Goal: Transaction & Acquisition: Book appointment/travel/reservation

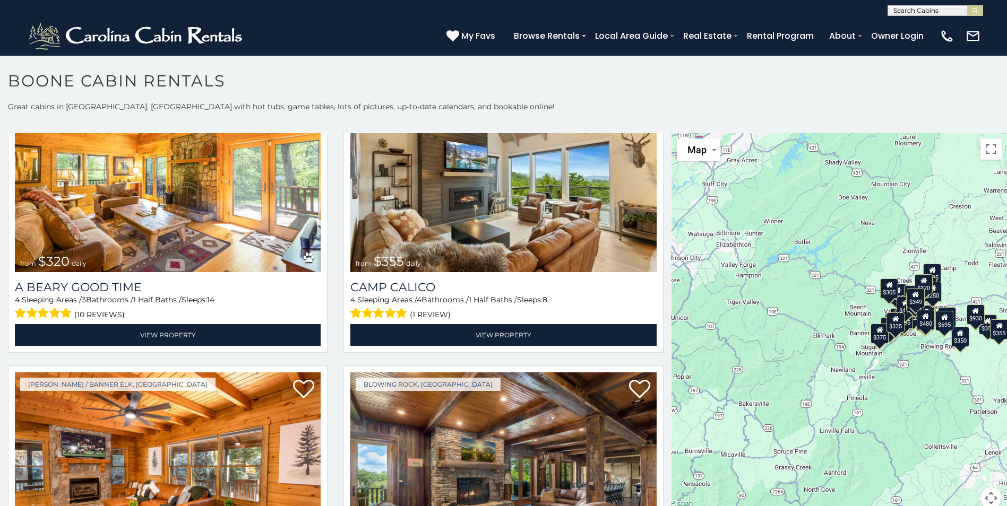
scroll to position [3795, 0]
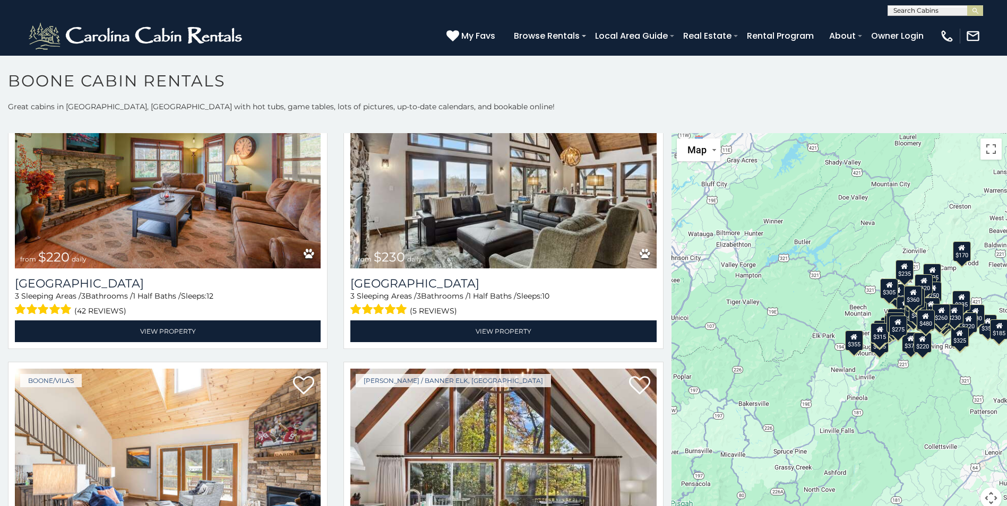
scroll to position [6853, 0]
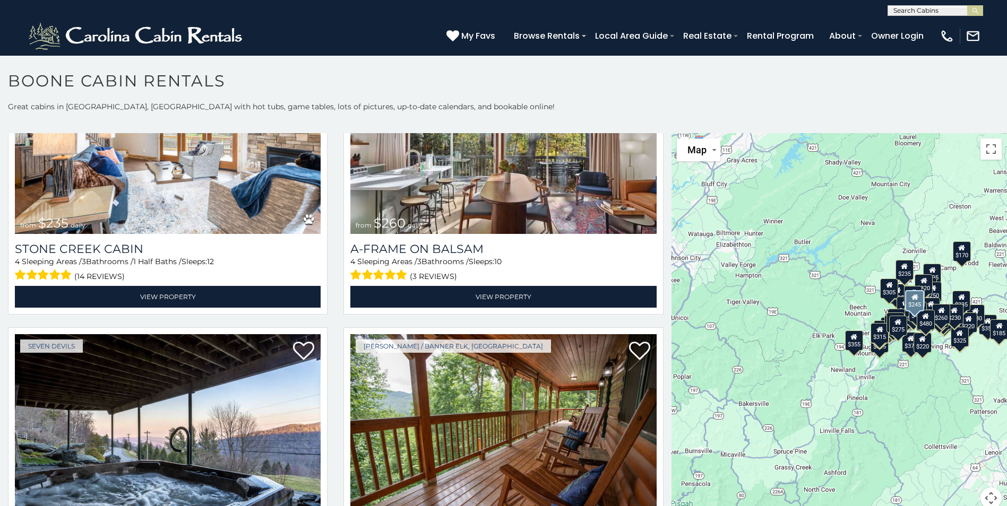
click at [662, 492] on div "Boone / Banner Elk, NC from $245 daily Livin the Dream 5 Sleeping Areas / 3 Bat…" at bounding box center [502, 477] width 335 height 299
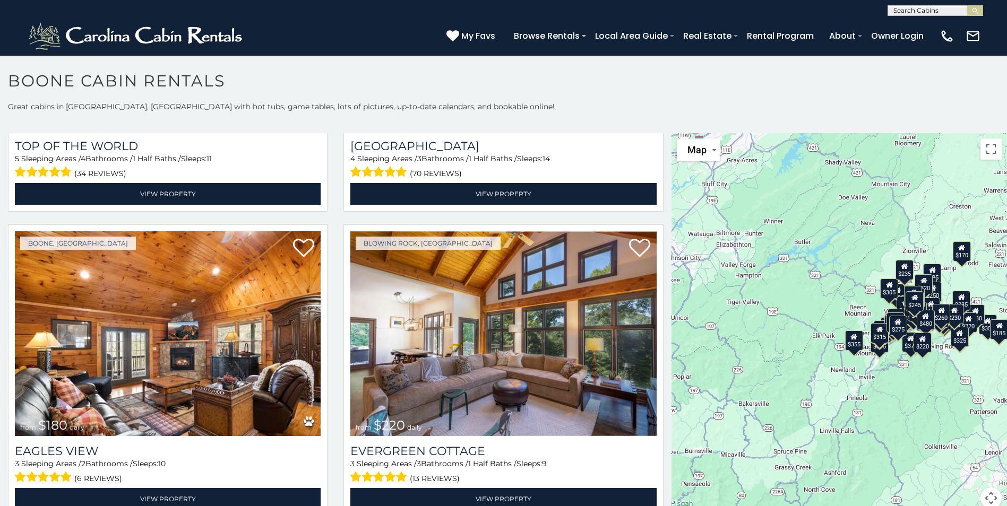
scroll to position [8212, 0]
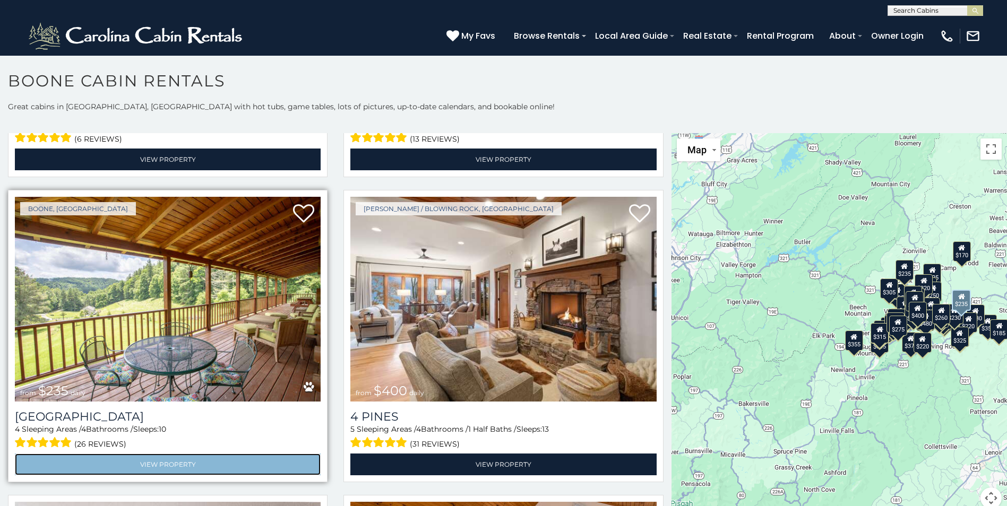
click at [181, 454] on link "View Property" at bounding box center [168, 465] width 306 height 22
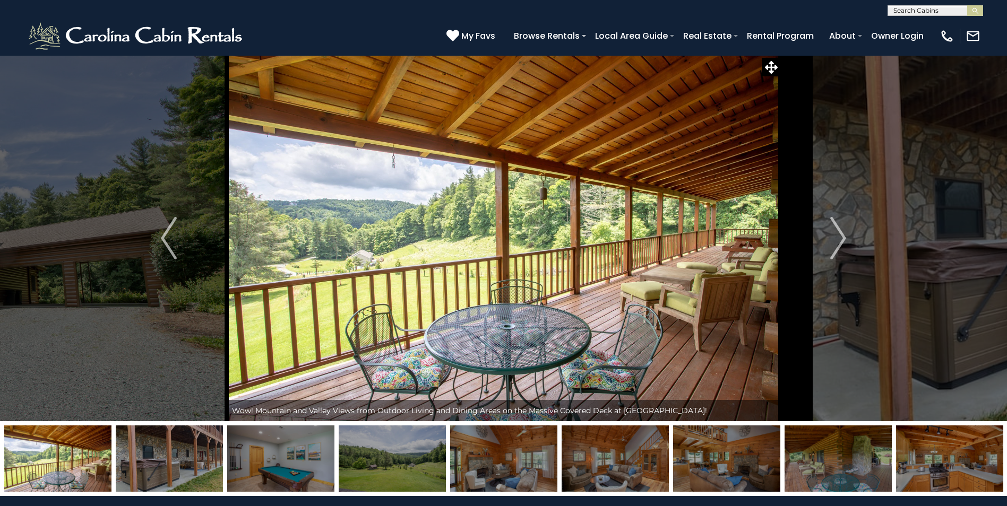
click at [182, 462] on img at bounding box center [169, 459] width 107 height 66
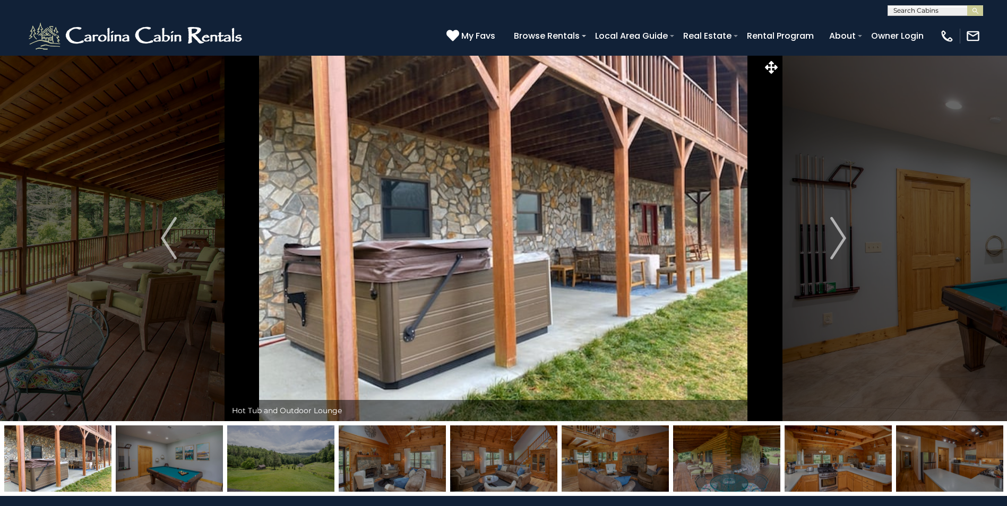
click at [255, 458] on img at bounding box center [280, 459] width 107 height 66
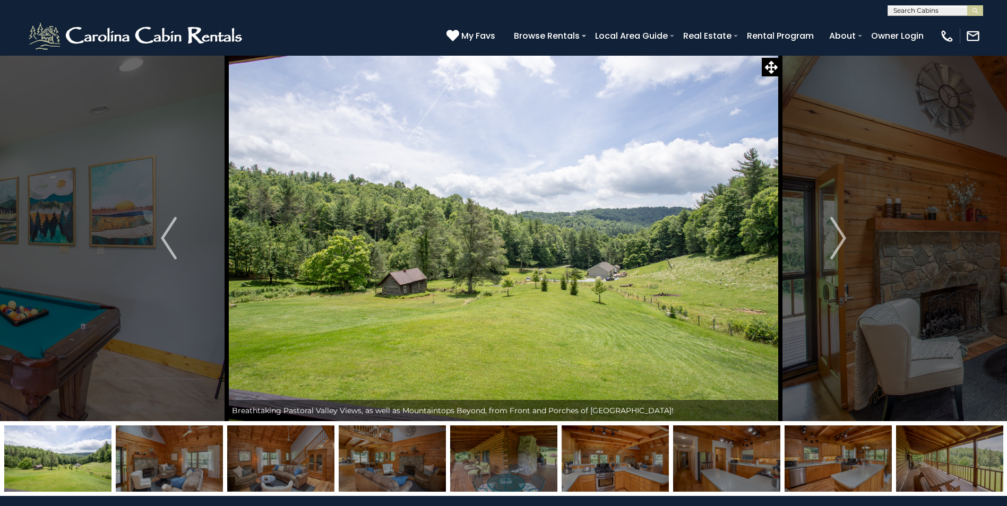
click at [192, 469] on img at bounding box center [169, 459] width 107 height 66
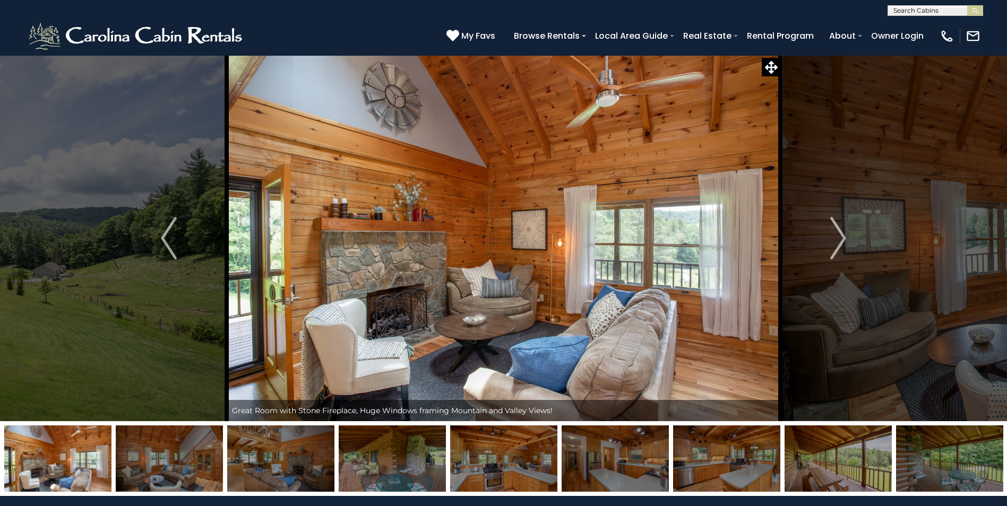
click at [192, 469] on img at bounding box center [169, 459] width 107 height 66
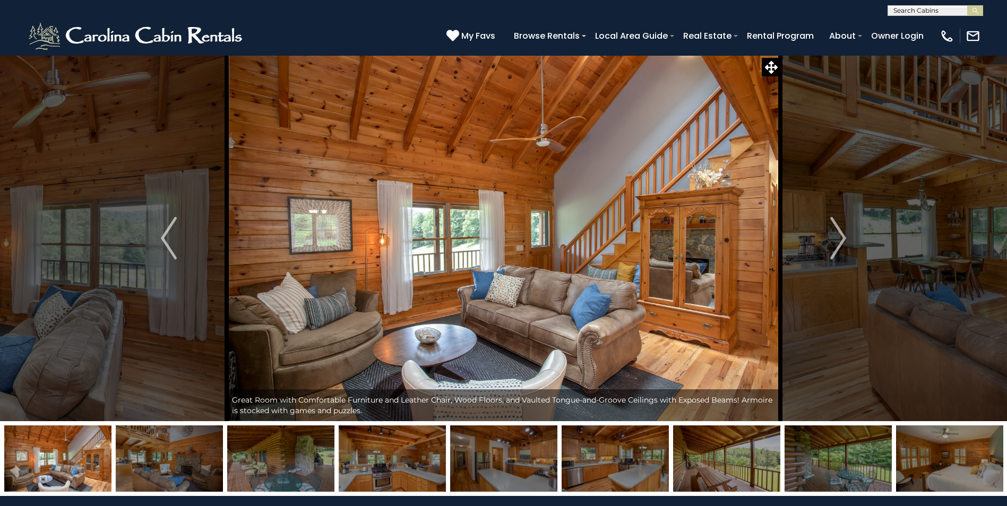
click at [192, 469] on img at bounding box center [169, 459] width 107 height 66
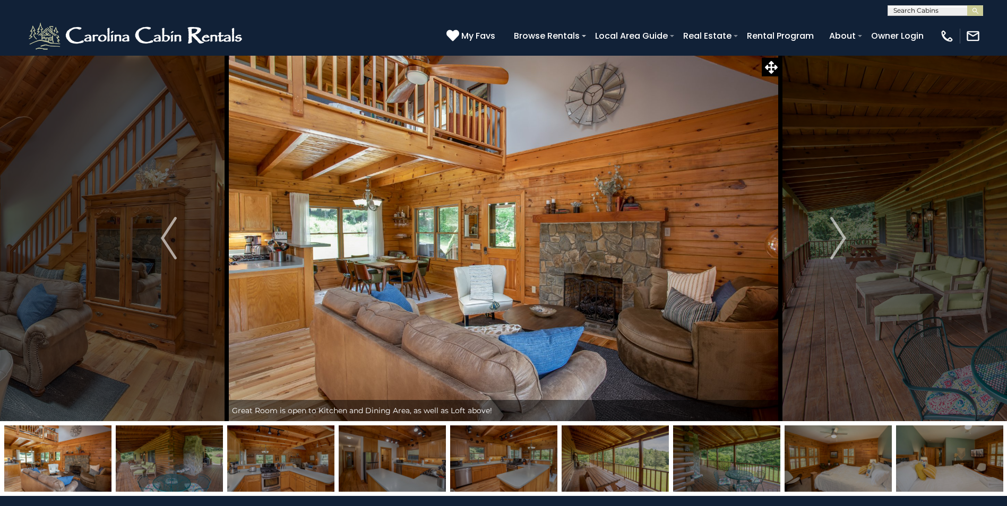
click at [192, 469] on img at bounding box center [169, 459] width 107 height 66
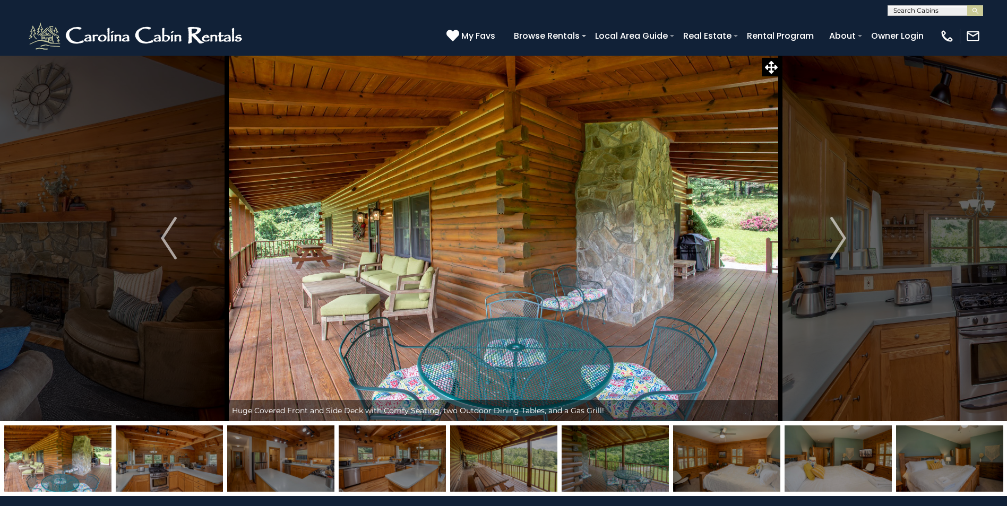
click at [192, 469] on img at bounding box center [169, 459] width 107 height 66
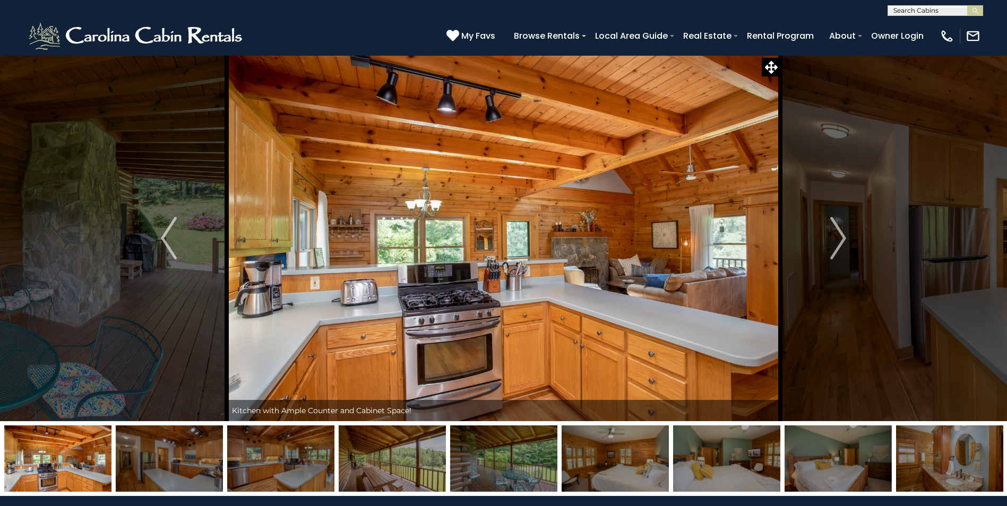
click at [192, 469] on img at bounding box center [169, 459] width 107 height 66
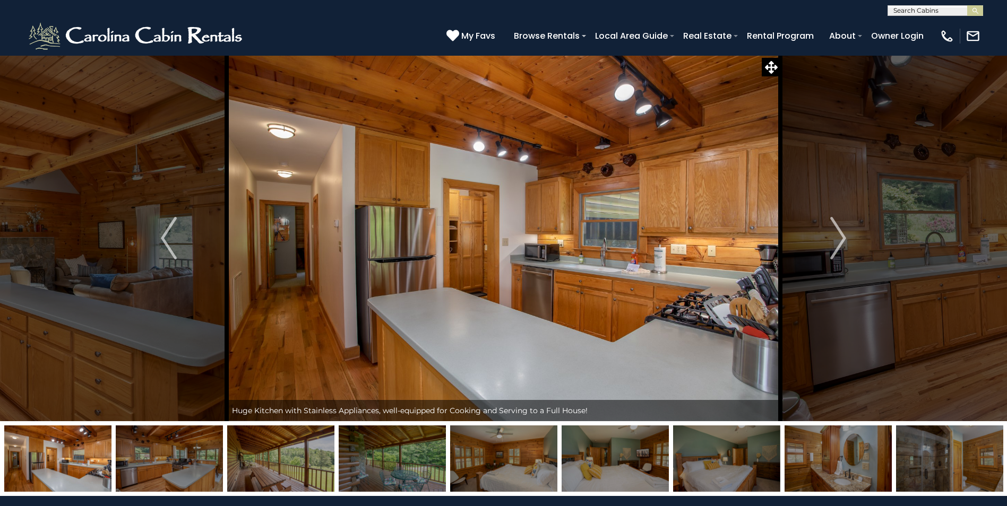
click at [192, 469] on img at bounding box center [169, 459] width 107 height 66
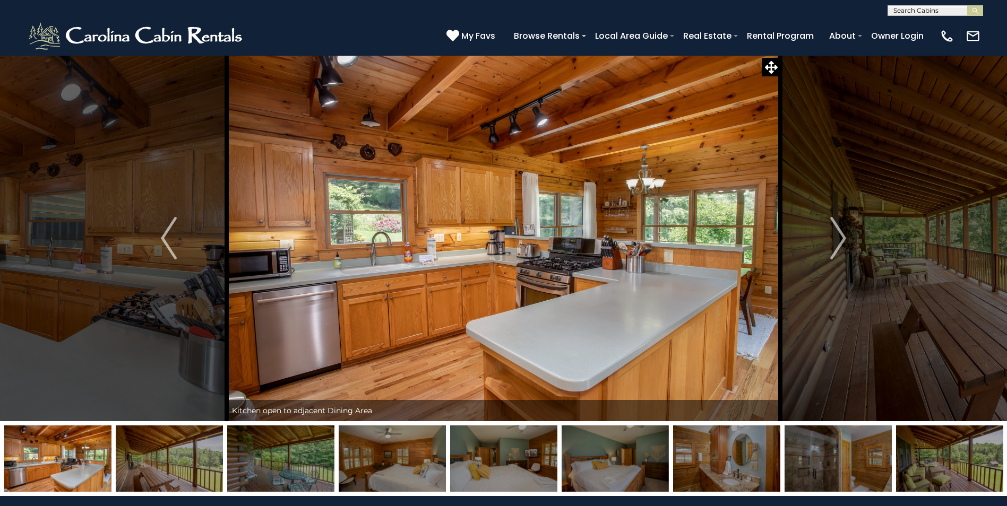
click at [192, 469] on img at bounding box center [169, 459] width 107 height 66
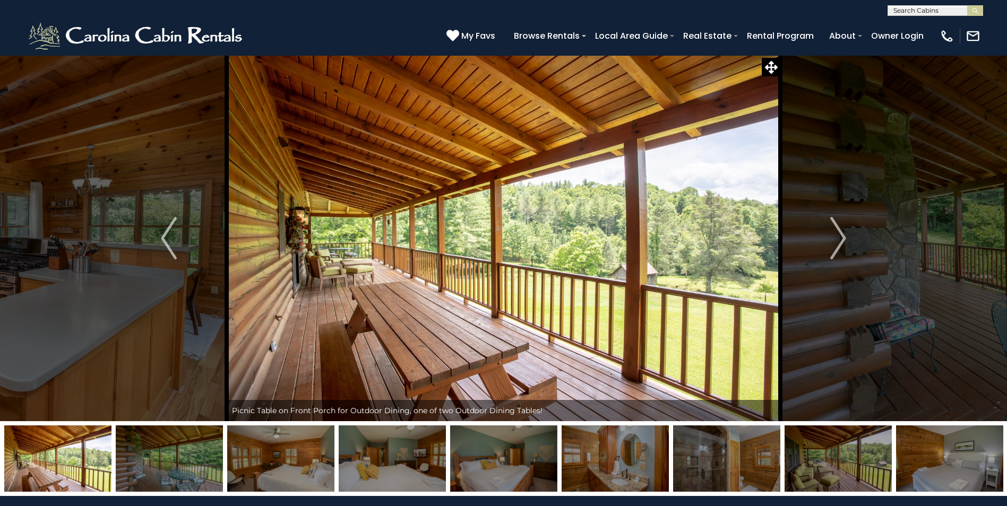
click at [192, 469] on img at bounding box center [169, 459] width 107 height 66
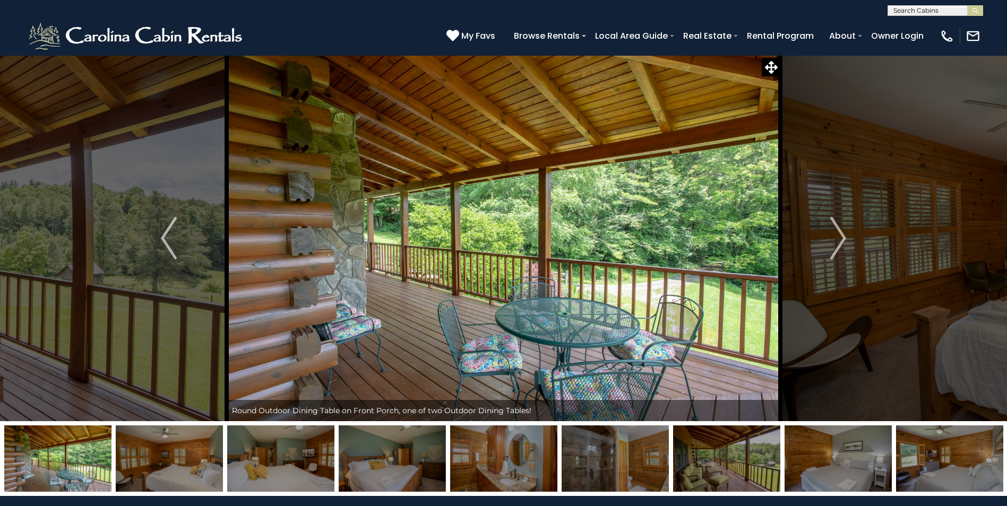
click at [192, 469] on img at bounding box center [169, 459] width 107 height 66
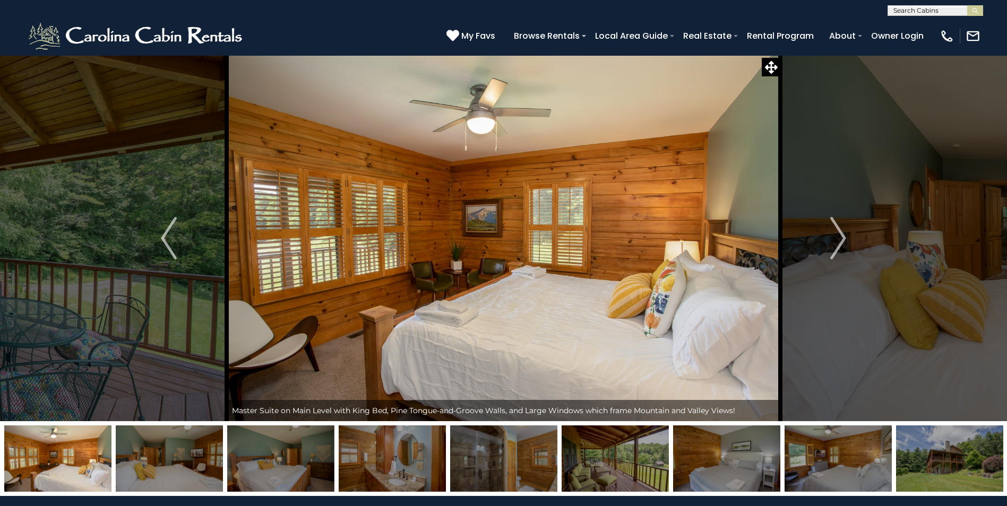
click at [192, 469] on img at bounding box center [169, 459] width 107 height 66
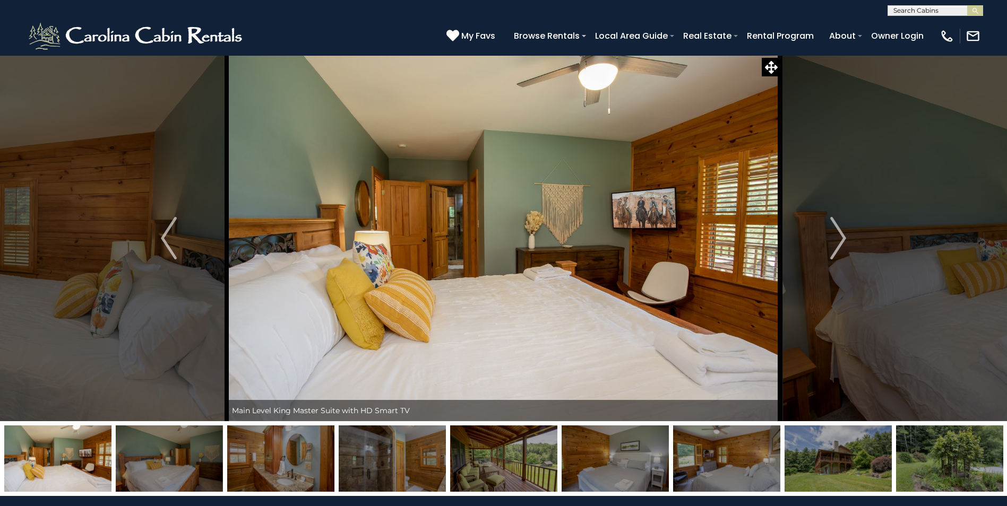
click at [192, 469] on img at bounding box center [169, 459] width 107 height 66
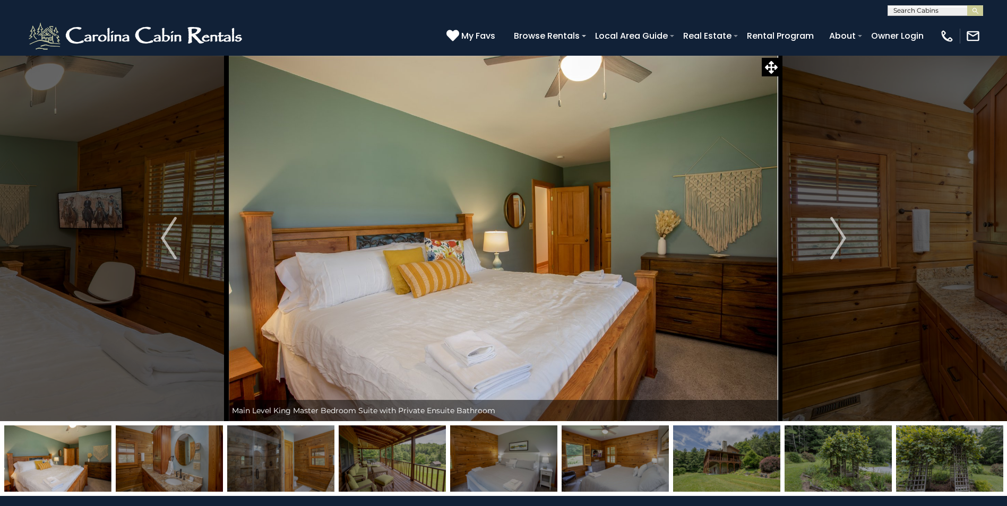
click at [192, 469] on img at bounding box center [169, 459] width 107 height 66
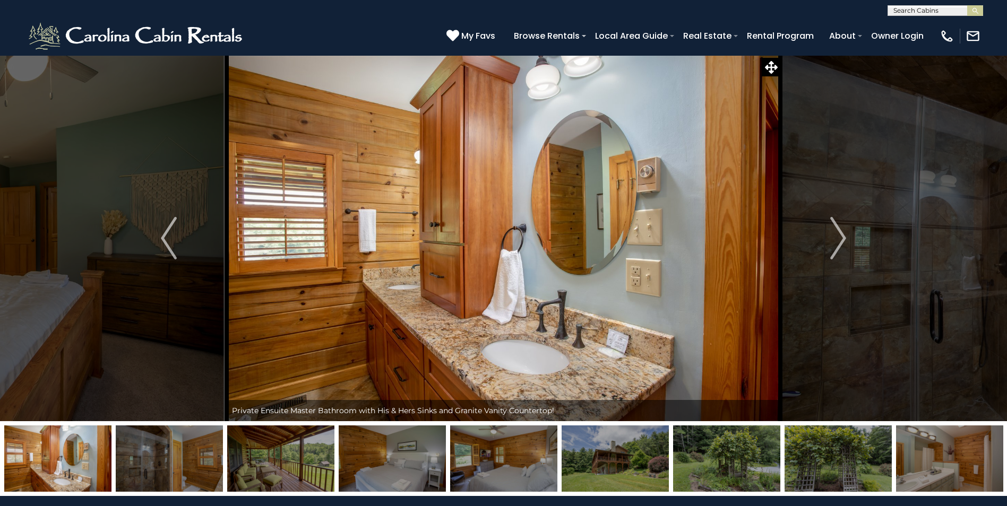
click at [192, 469] on img at bounding box center [169, 459] width 107 height 66
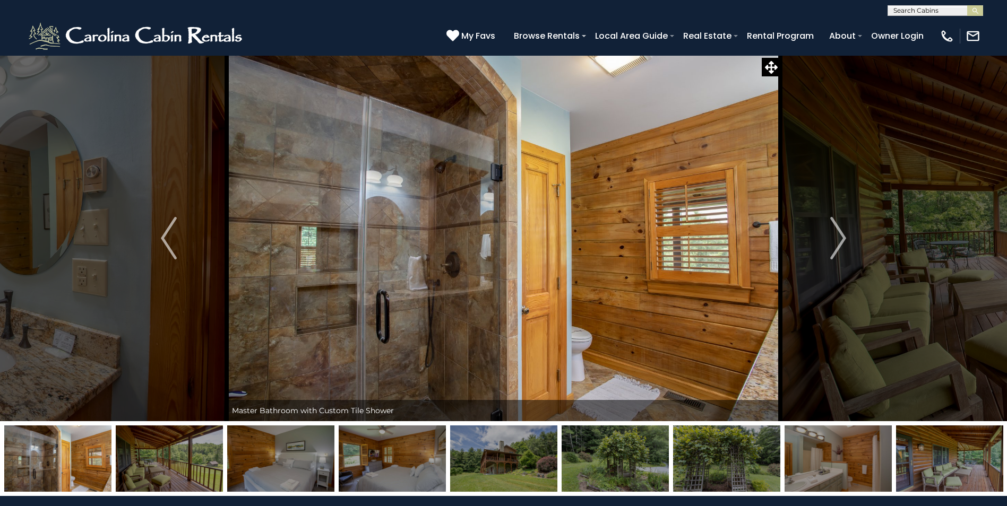
click at [192, 469] on img at bounding box center [169, 459] width 107 height 66
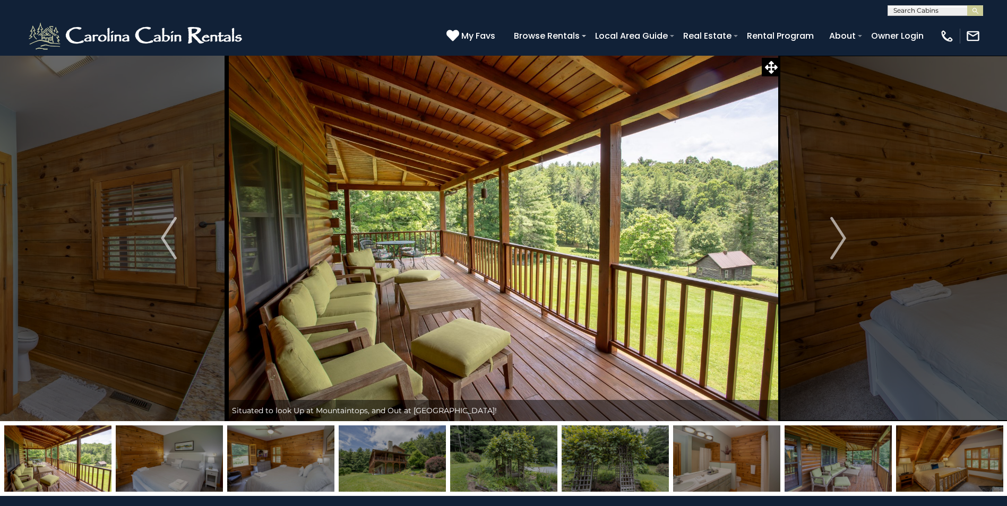
click at [192, 469] on img at bounding box center [169, 459] width 107 height 66
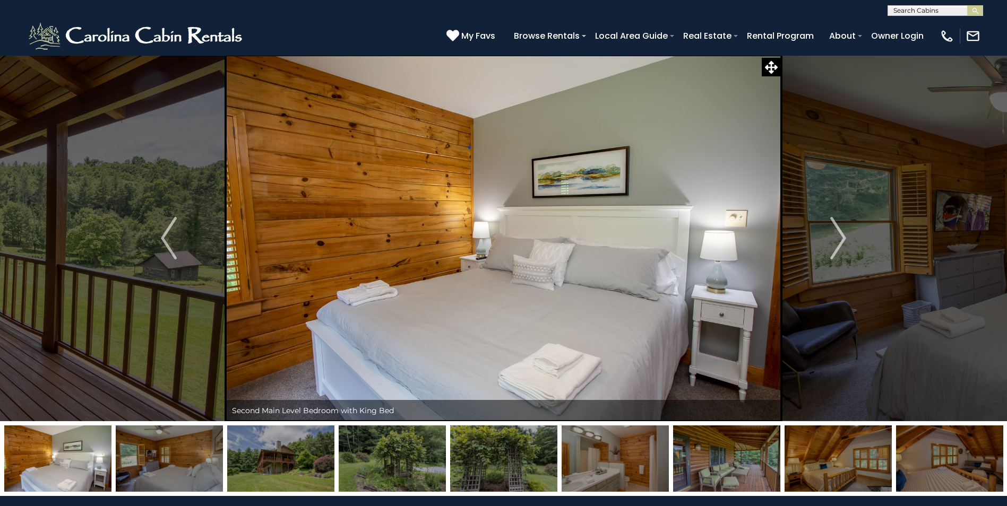
click at [192, 469] on img at bounding box center [169, 459] width 107 height 66
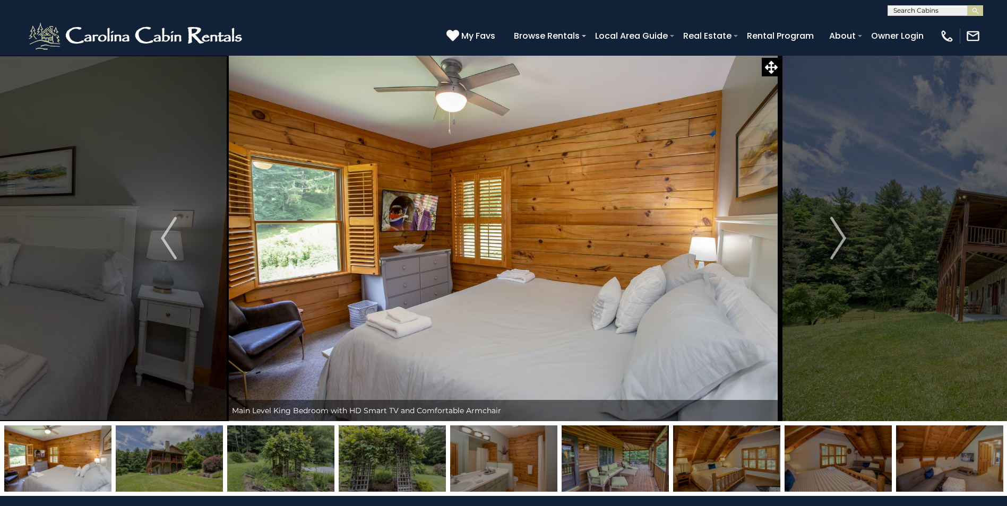
click at [192, 469] on img at bounding box center [169, 459] width 107 height 66
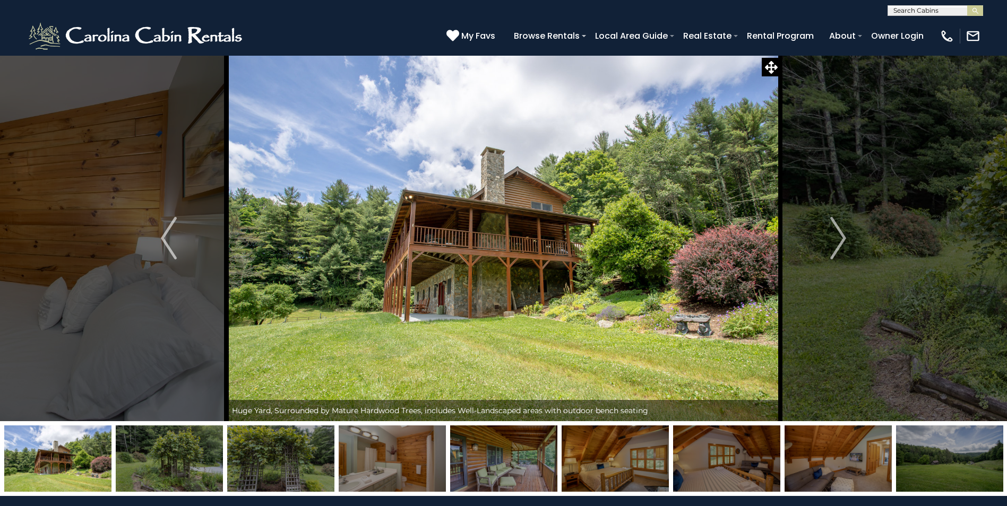
click at [192, 469] on img at bounding box center [169, 459] width 107 height 66
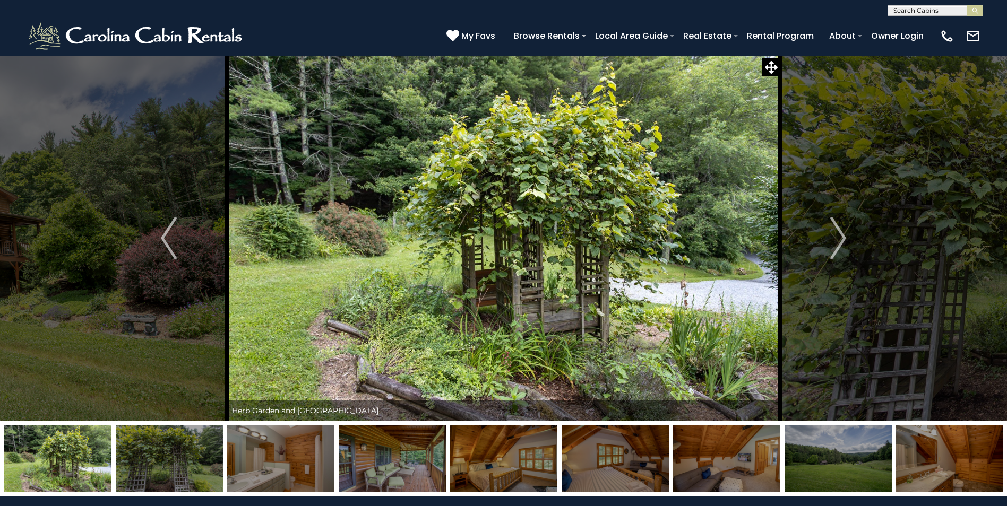
click at [192, 469] on img at bounding box center [169, 459] width 107 height 66
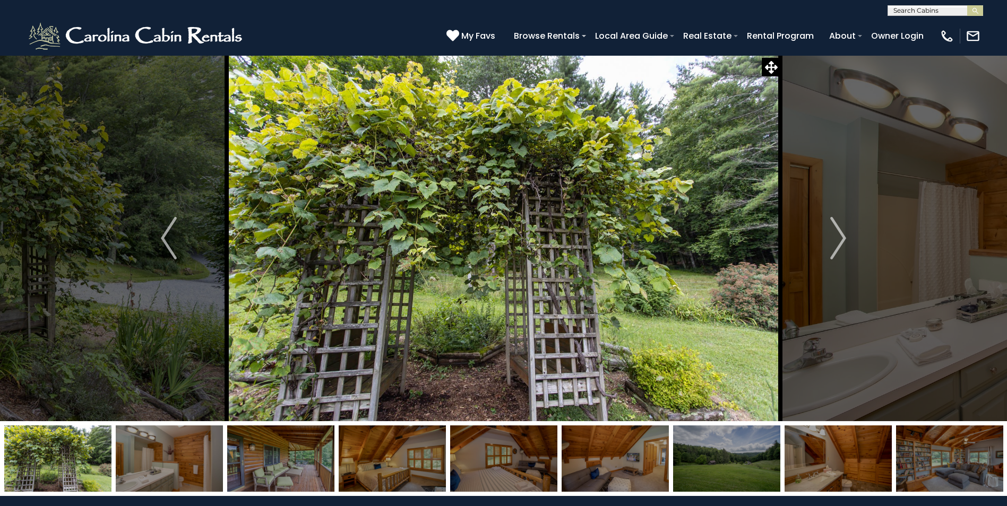
click at [192, 469] on img at bounding box center [169, 459] width 107 height 66
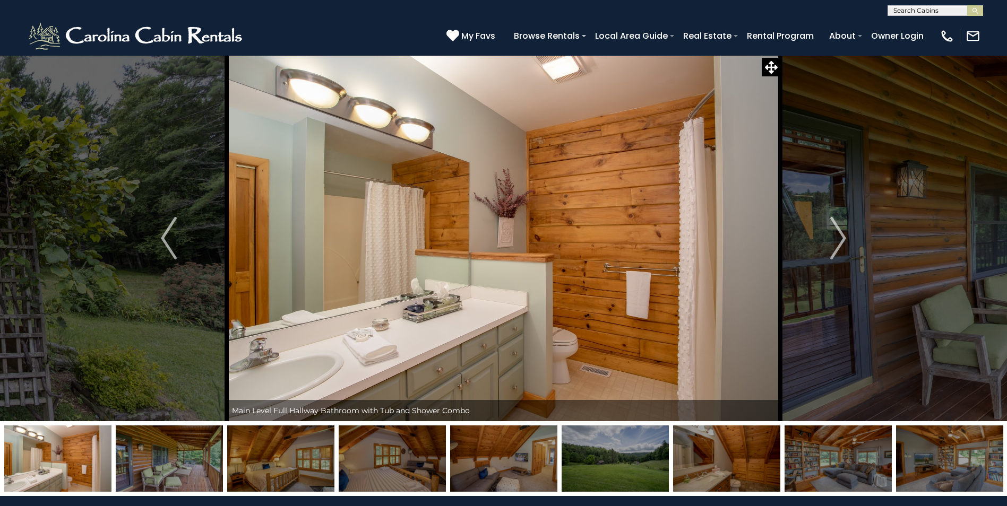
click at [192, 469] on img at bounding box center [169, 459] width 107 height 66
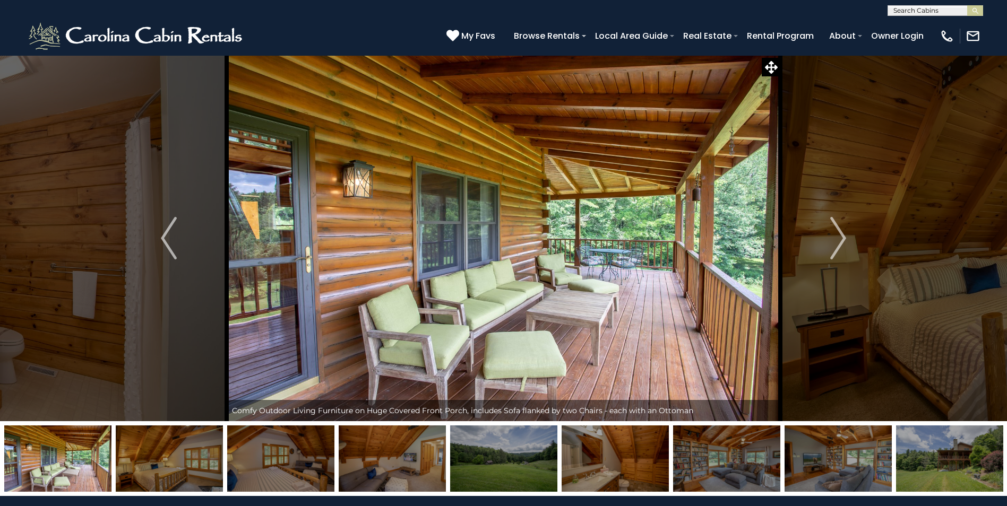
click at [192, 469] on img at bounding box center [169, 459] width 107 height 66
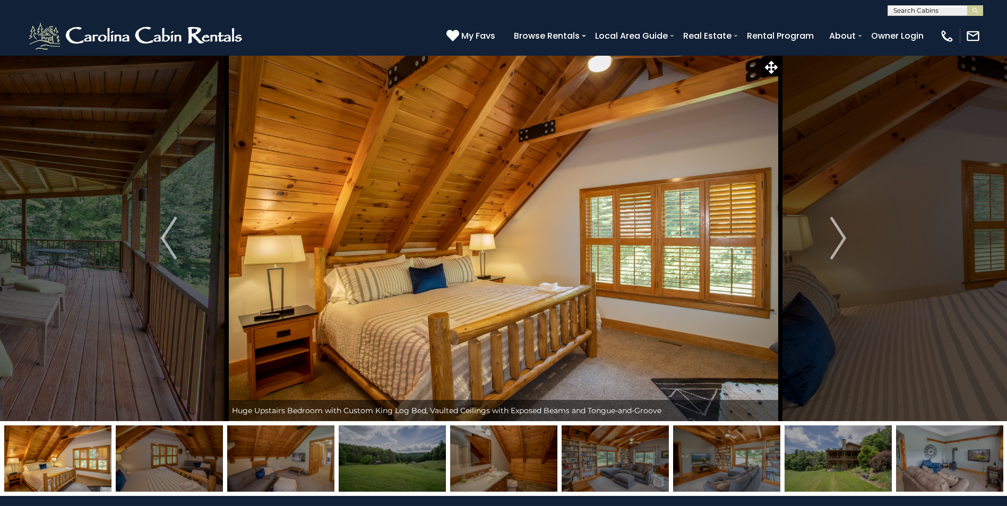
click at [192, 469] on img at bounding box center [169, 459] width 107 height 66
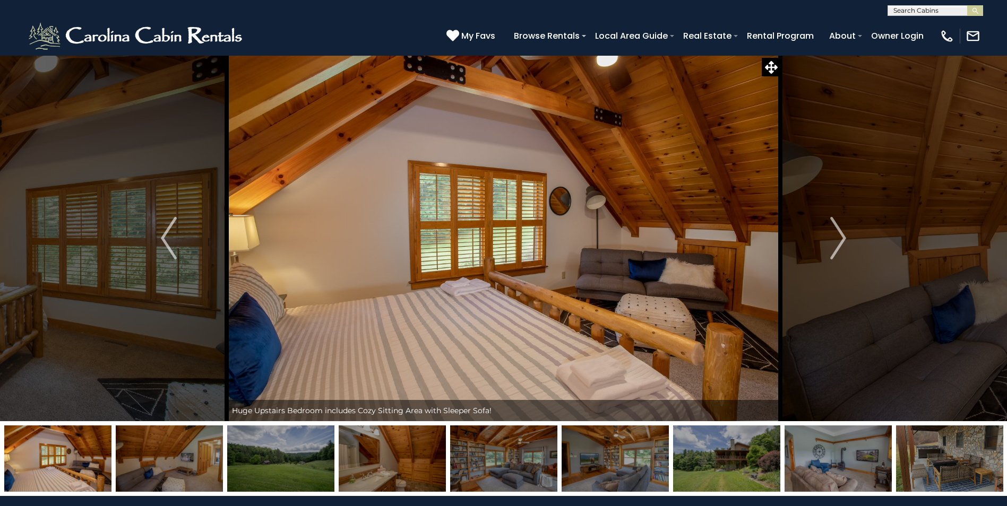
click at [192, 469] on img at bounding box center [169, 459] width 107 height 66
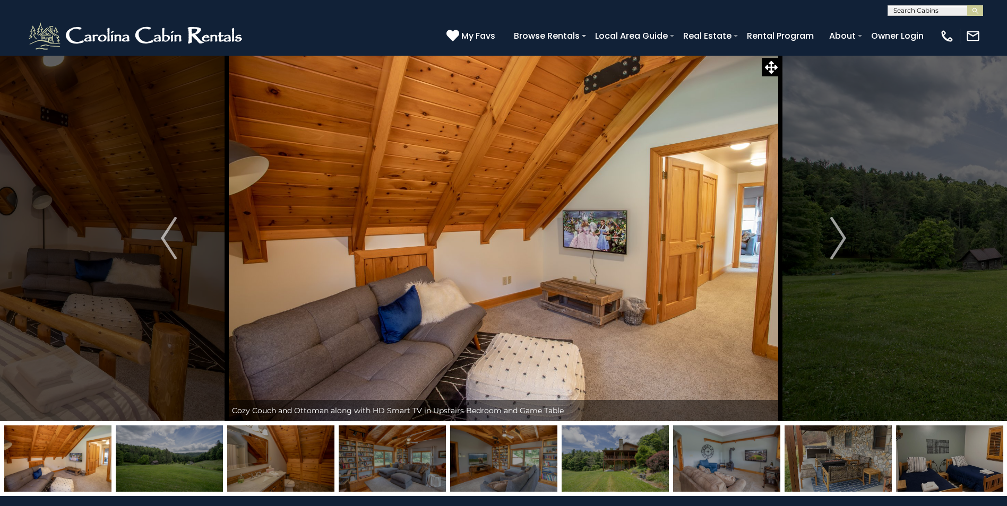
click at [192, 469] on img at bounding box center [169, 459] width 107 height 66
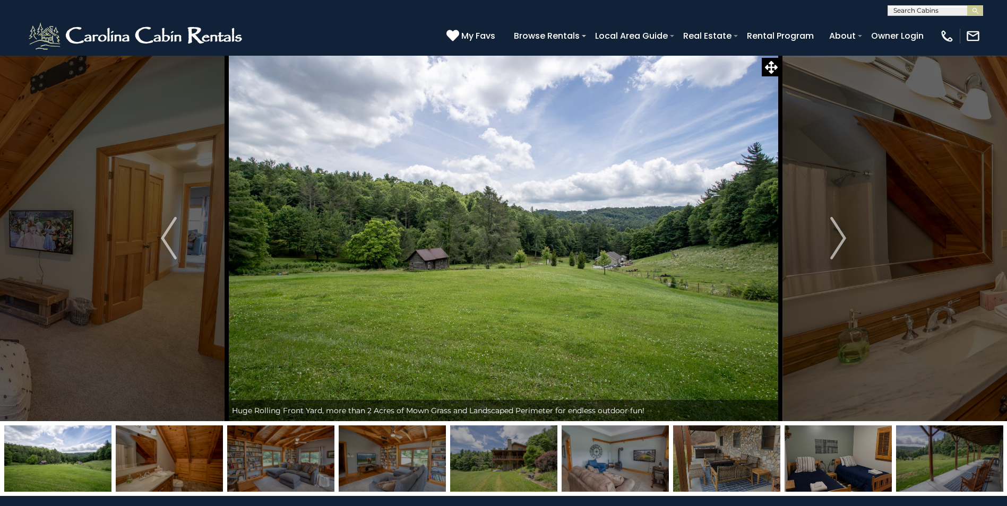
click at [192, 469] on img at bounding box center [169, 459] width 107 height 66
